Goal: Task Accomplishment & Management: Use online tool/utility

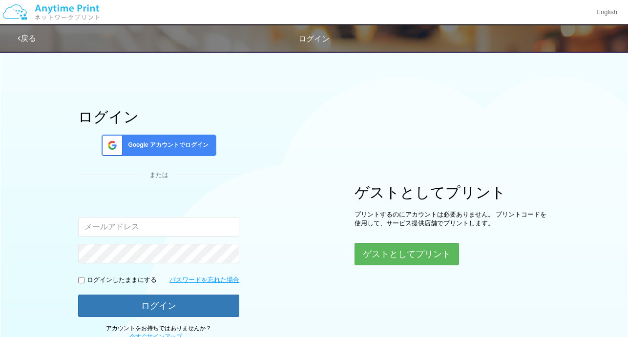
click at [151, 146] on span "Google アカウントでログイン" at bounding box center [166, 145] width 84 height 8
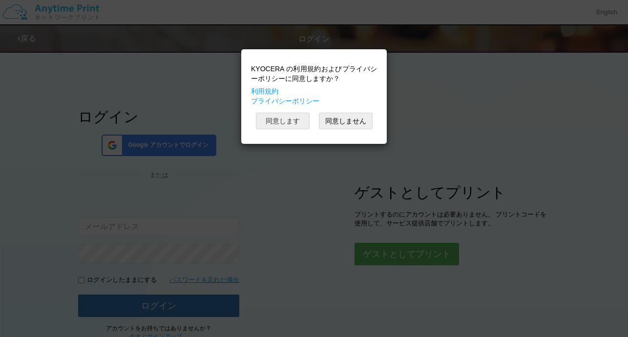
click at [301, 121] on button "同意します" at bounding box center [283, 121] width 54 height 17
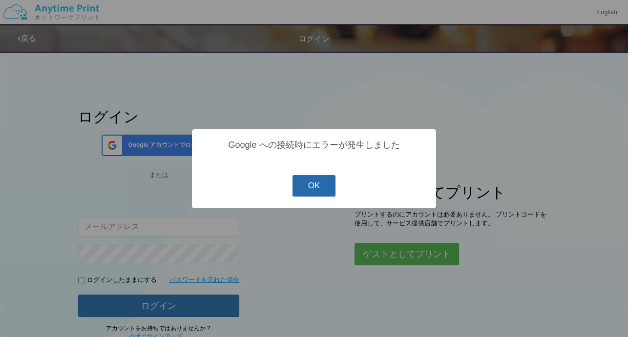
click at [320, 193] on button "OK" at bounding box center [313, 185] width 43 height 21
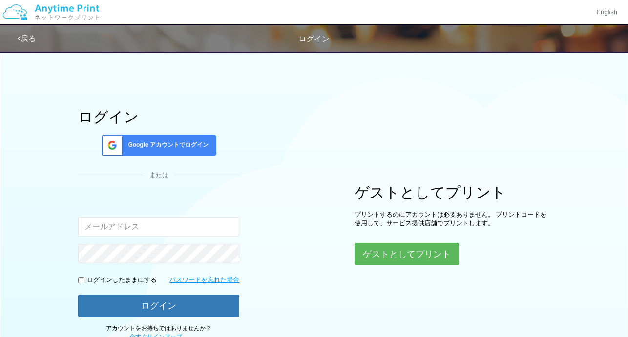
click at [163, 141] on span "Google アカウントでログイン" at bounding box center [166, 145] width 84 height 8
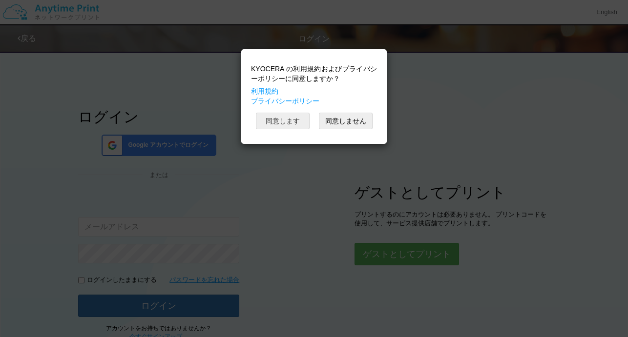
click at [286, 123] on button "同意します" at bounding box center [283, 121] width 54 height 17
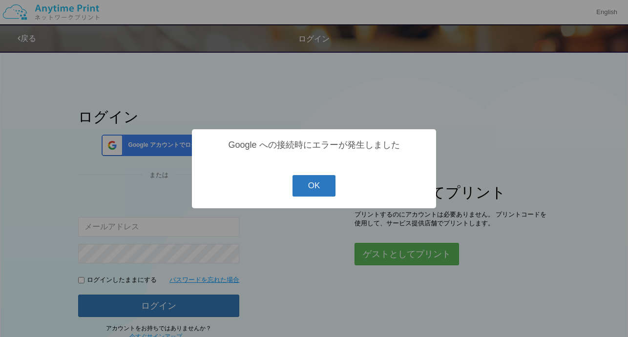
click at [328, 188] on button "OK" at bounding box center [313, 185] width 43 height 21
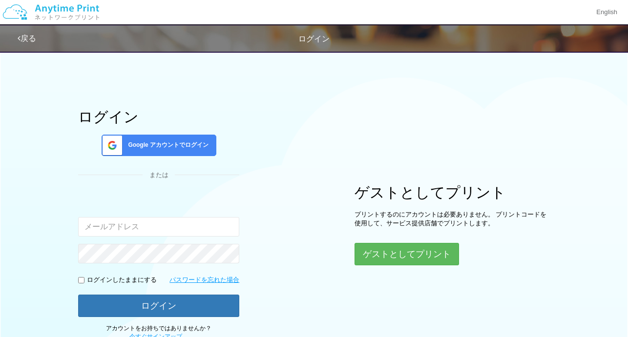
click at [181, 154] on div "Google アカウントでログイン" at bounding box center [159, 145] width 115 height 21
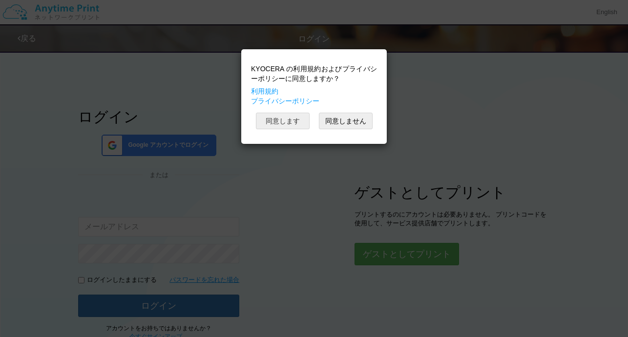
click at [299, 120] on button "同意します" at bounding box center [283, 121] width 54 height 17
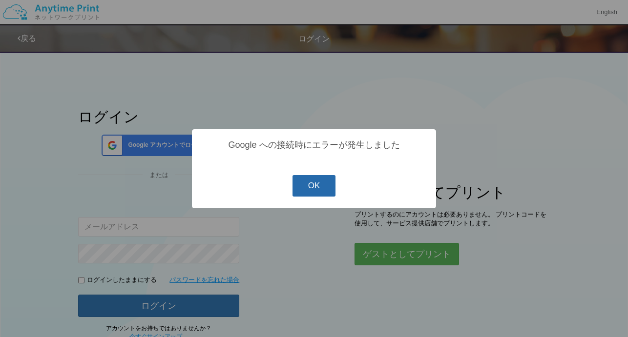
click at [314, 189] on button "OK" at bounding box center [313, 185] width 43 height 21
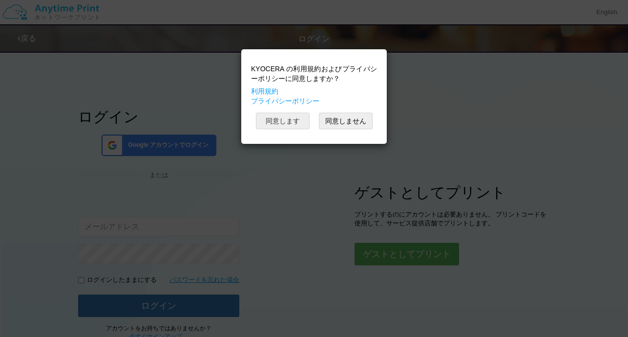
click at [290, 120] on button "同意します" at bounding box center [283, 121] width 54 height 17
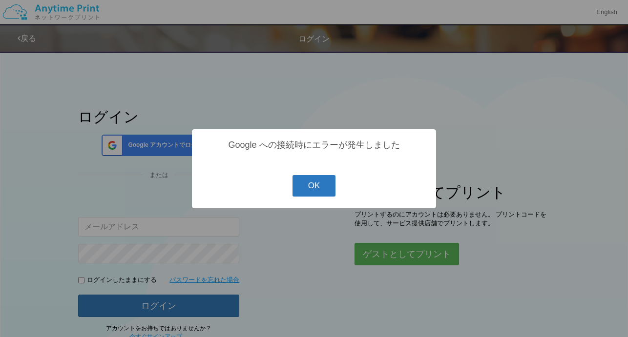
click at [314, 186] on button "OK" at bounding box center [313, 185] width 43 height 21
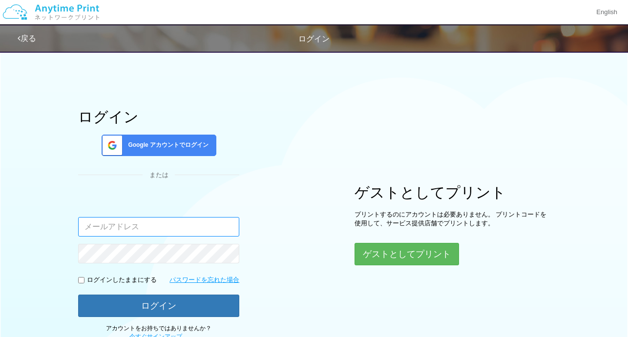
click at [130, 228] on input "email" at bounding box center [158, 227] width 161 height 20
click at [171, 150] on div "Google アカウントでログイン" at bounding box center [159, 145] width 115 height 21
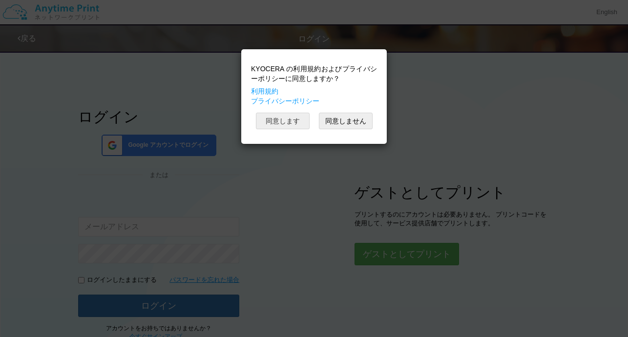
click at [283, 118] on button "同意します" at bounding box center [283, 121] width 54 height 17
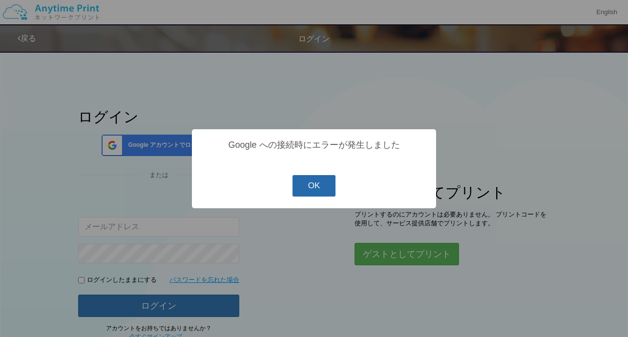
click at [313, 185] on button "OK" at bounding box center [313, 185] width 43 height 21
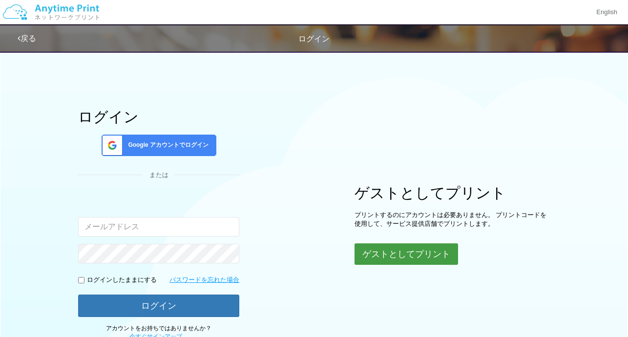
click at [401, 259] on button "ゲストとしてプリント" at bounding box center [406, 254] width 104 height 21
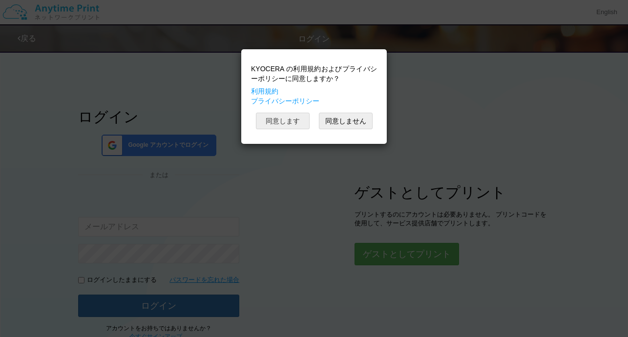
click at [290, 121] on button "同意します" at bounding box center [283, 121] width 54 height 17
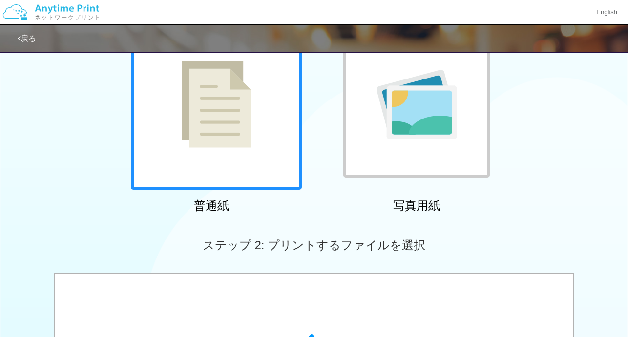
scroll to position [181, 0]
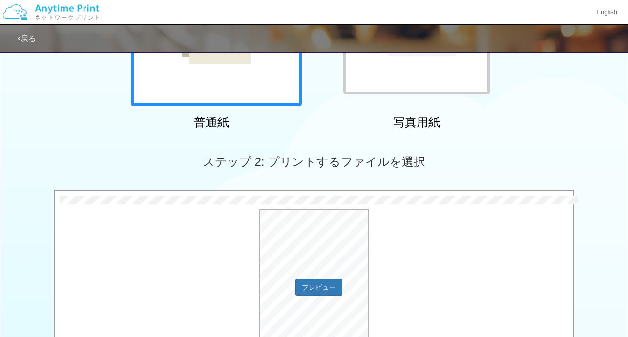
click at [523, 305] on div "プレビュー" at bounding box center [314, 286] width 518 height 154
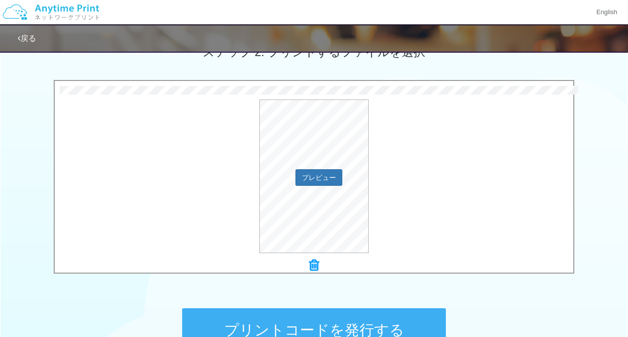
scroll to position [295, 0]
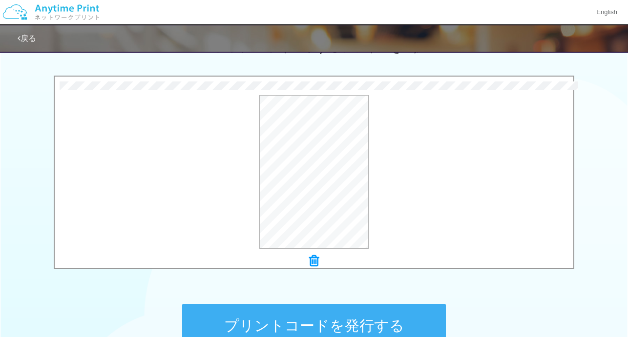
click at [362, 311] on button "プリントコードを発行する" at bounding box center [314, 326] width 264 height 44
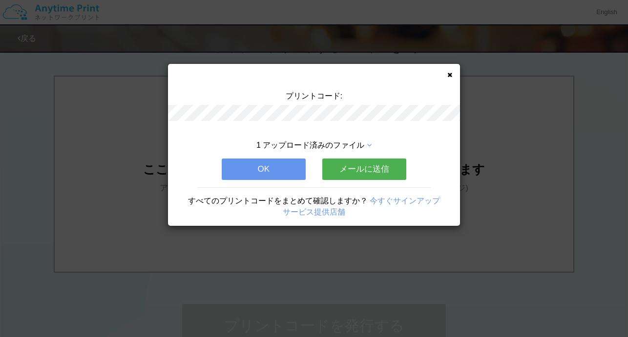
scroll to position [0, 0]
